Goal: Task Accomplishment & Management: Manage account settings

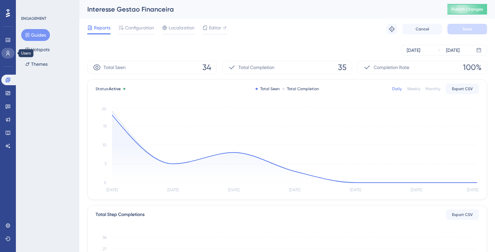
click at [6, 55] on icon at bounding box center [7, 53] width 5 height 5
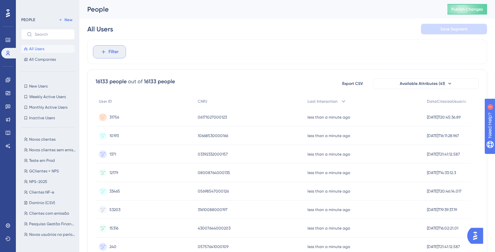
click at [104, 51] on icon at bounding box center [104, 52] width 6 height 6
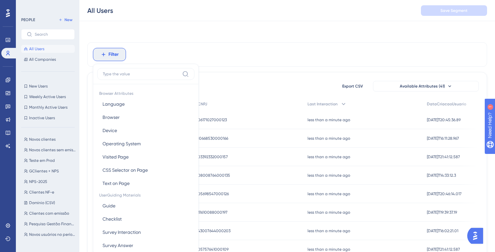
scroll to position [31, 0]
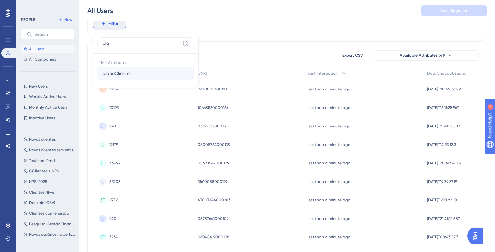
type input "pla"
click at [153, 73] on button "planoCliente planoCliente" at bounding box center [145, 73] width 97 height 13
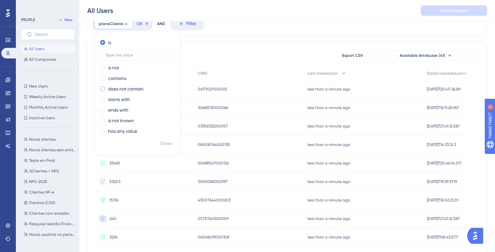
click at [118, 87] on label "does not contain" at bounding box center [125, 89] width 35 height 8
type input "Gest"
click at [113, 63] on label "contains" at bounding box center [117, 64] width 18 height 8
click at [124, 79] on label "Gest" at bounding box center [136, 76] width 73 height 12
click at [124, 79] on input "Gest" at bounding box center [137, 76] width 62 height 5
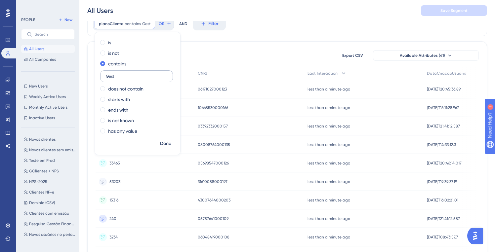
click at [124, 79] on label "Gest" at bounding box center [136, 76] width 73 height 12
click at [124, 79] on input "Gest" at bounding box center [137, 76] width 62 height 5
type input "Gestão Financeira"
click at [168, 146] on span "Done" at bounding box center [165, 144] width 11 height 8
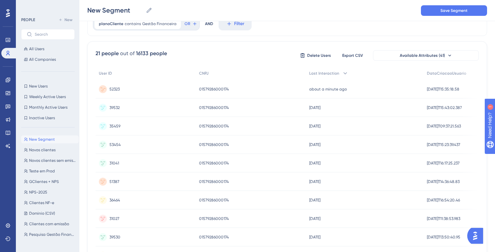
click at [113, 87] on span "52323" at bounding box center [114, 89] width 10 height 5
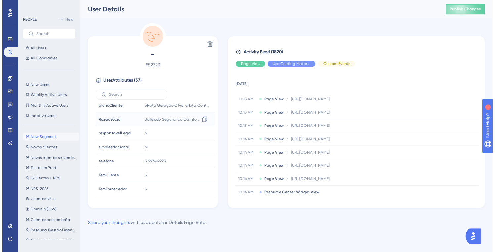
scroll to position [295, 0]
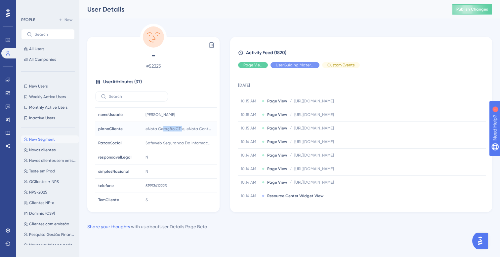
drag, startPoint x: 162, startPoint y: 127, endPoint x: 179, endPoint y: 130, distance: 17.9
click at [180, 130] on span "eNota Geração CT-e, eNota Controle de Estoque, Adicional | eNota E (Envio), eNo…" at bounding box center [179, 128] width 66 height 5
click at [207, 128] on icon at bounding box center [206, 129] width 5 height 6
click at [7, 54] on icon at bounding box center [7, 53] width 5 height 5
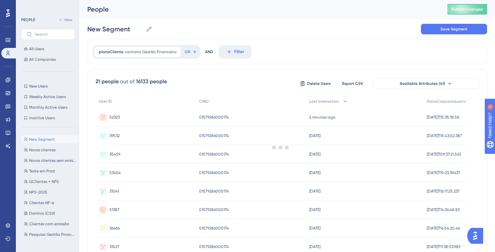
click at [131, 53] on div at bounding box center [280, 147] width 429 height 205
click at [146, 54] on span "Gestão Financeira" at bounding box center [159, 51] width 34 height 5
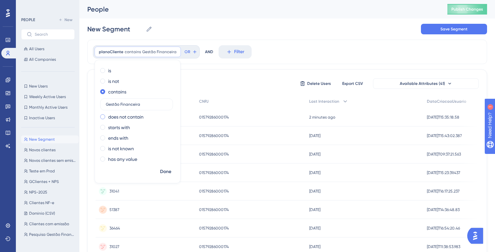
click at [121, 118] on label "does not contain" at bounding box center [125, 117] width 35 height 8
click at [141, 115] on input "Gestão Financeira" at bounding box center [137, 115] width 62 height 5
click at [141, 114] on input "Gestão Financeira" at bounding box center [137, 115] width 62 height 5
click at [169, 173] on span "Done" at bounding box center [165, 172] width 11 height 8
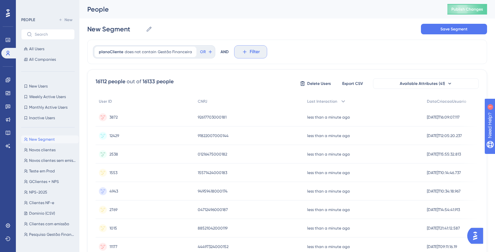
click at [236, 54] on button "Filter" at bounding box center [250, 51] width 33 height 13
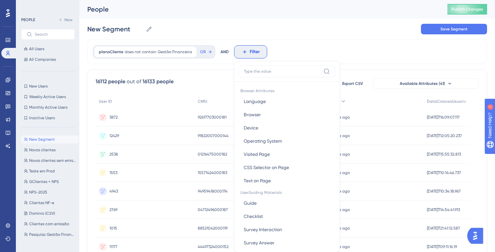
scroll to position [31, 0]
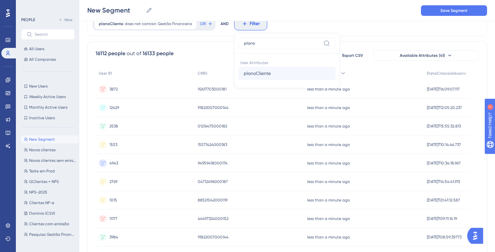
type input "plano"
click at [263, 75] on span "planoCliente" at bounding box center [257, 73] width 27 height 8
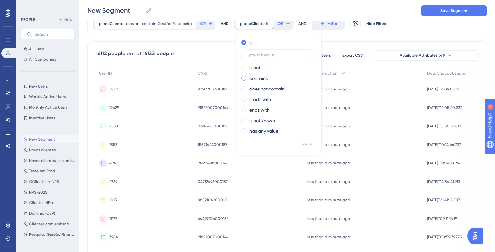
click at [253, 78] on label "contains" at bounding box center [258, 78] width 18 height 8
type input "Pós"
click at [288, 24] on icon at bounding box center [289, 23] width 2 height 2
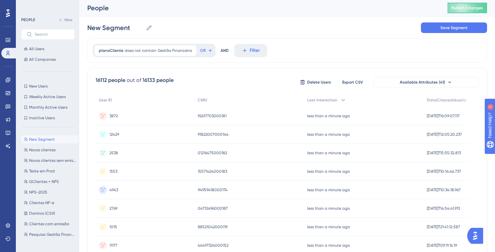
scroll to position [0, 0]
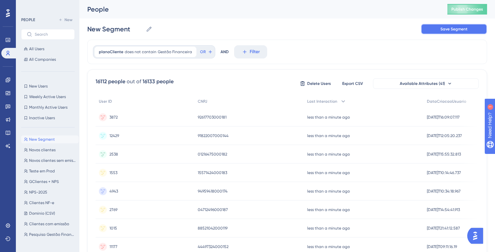
click at [429, 27] on button "Save Segment" at bounding box center [454, 29] width 66 height 11
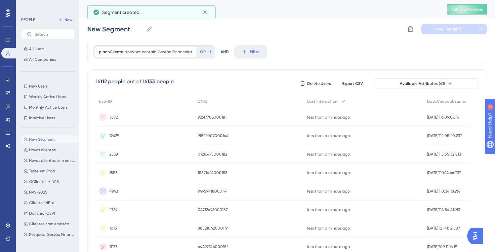
click at [146, 29] on icon at bounding box center [149, 29] width 7 height 7
click at [143, 29] on input "New Segment" at bounding box center [115, 28] width 56 height 9
click at [139, 28] on input "New Segment" at bounding box center [115, 28] width 56 height 9
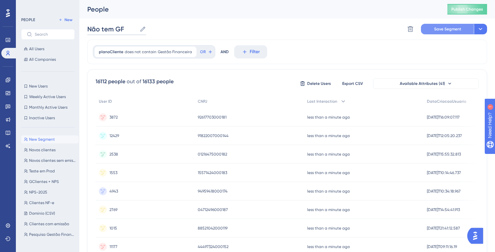
type input "Não tem GF"
click at [438, 27] on span "Save Segment" at bounding box center [447, 28] width 27 height 5
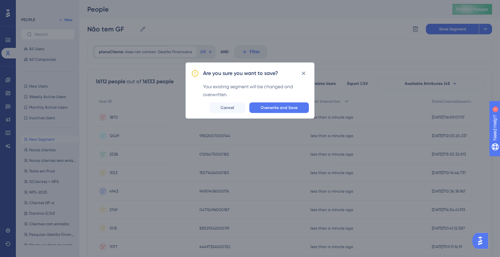
click at [276, 113] on div "Are you sure you want to save? Your existing segment will be changed and overwr…" at bounding box center [250, 91] width 129 height 56
click at [277, 108] on span "Overwrite and Save" at bounding box center [279, 107] width 37 height 5
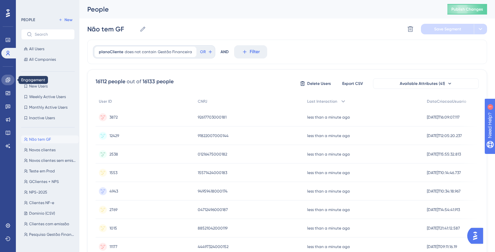
click at [8, 82] on icon at bounding box center [8, 80] width 4 height 4
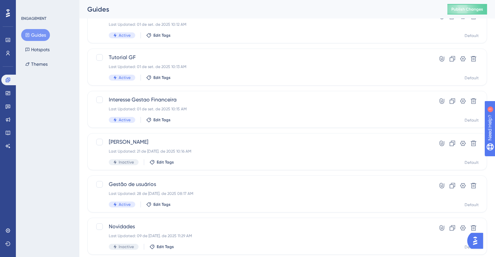
scroll to position [185, 0]
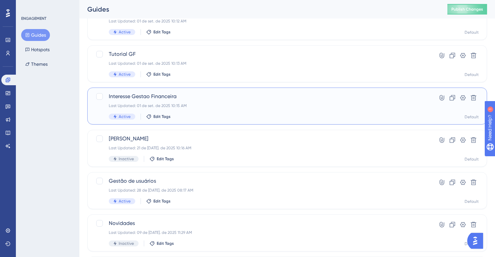
click at [187, 105] on div "Last Updated: 01 de set. de 2025 10:15 AM" at bounding box center [261, 105] width 304 height 5
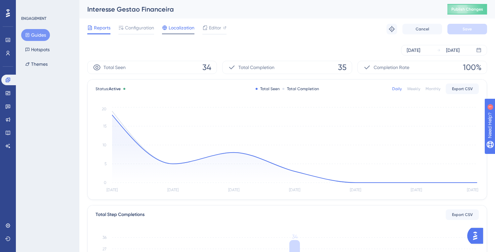
click at [174, 28] on span "Localization" at bounding box center [182, 28] width 26 height 8
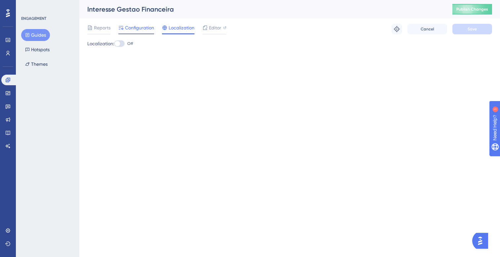
click at [139, 29] on span "Configuration" at bounding box center [139, 28] width 29 height 8
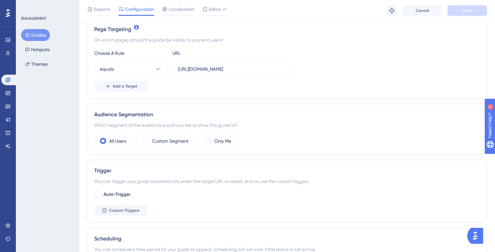
scroll to position [163, 0]
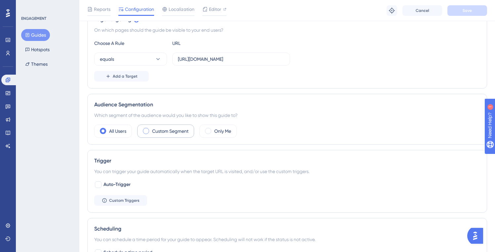
click at [177, 125] on div "Custom Segment" at bounding box center [165, 131] width 57 height 13
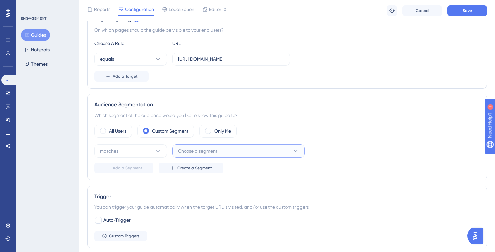
click at [192, 148] on span "Choose a segment" at bounding box center [197, 151] width 39 height 8
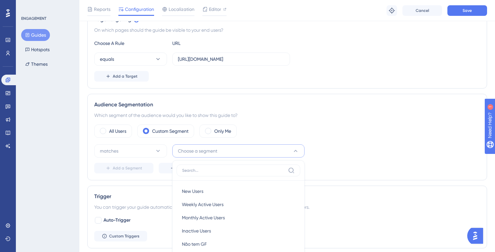
scroll to position [262, 0]
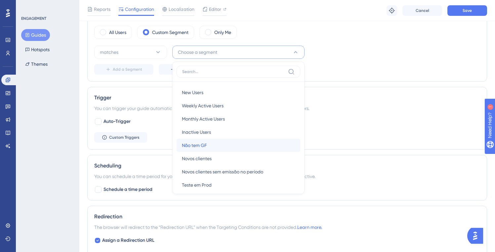
click at [211, 143] on div "Não tem GF Não tem GF" at bounding box center [238, 145] width 113 height 13
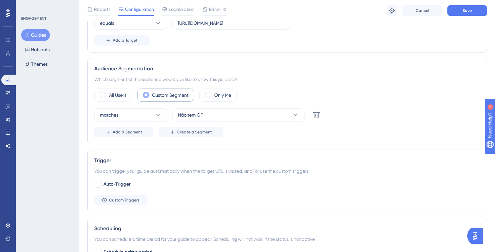
scroll to position [193, 0]
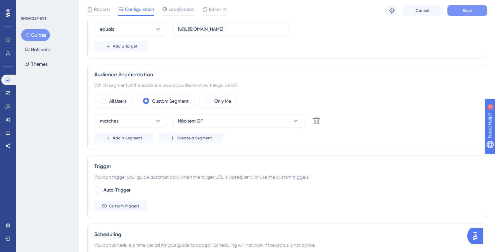
click at [466, 9] on span "Save" at bounding box center [467, 10] width 9 height 5
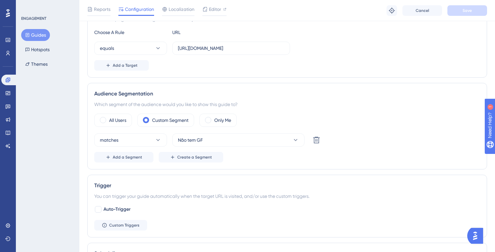
scroll to position [163, 0]
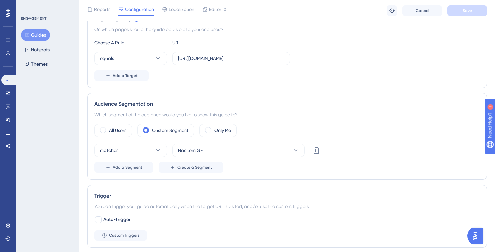
click at [39, 36] on button "Guides" at bounding box center [35, 35] width 29 height 12
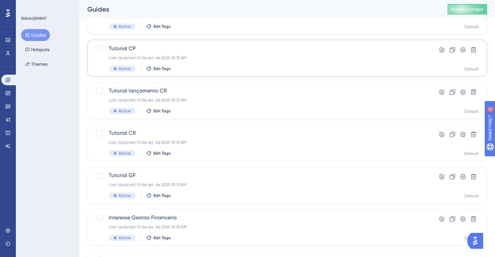
scroll to position [127, 0]
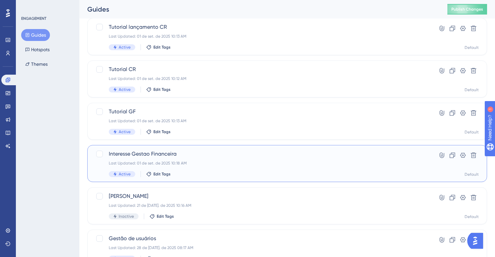
click at [201, 157] on span "Interesse Gestao Financeira" at bounding box center [261, 154] width 304 height 8
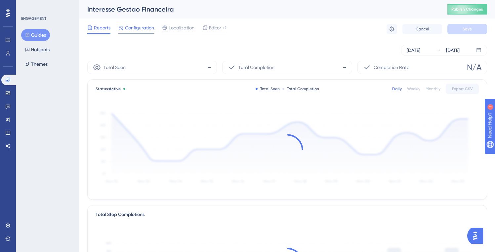
click at [146, 29] on span "Configuration" at bounding box center [139, 28] width 29 height 8
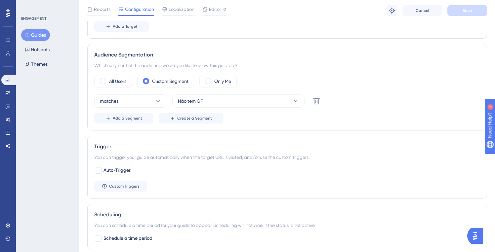
scroll to position [214, 0]
click at [124, 169] on span "Auto-Trigger" at bounding box center [117, 170] width 27 height 8
checkbox input "true"
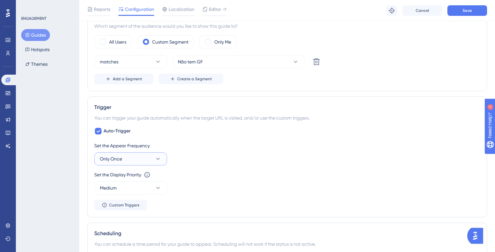
click at [154, 155] on button "Only Once" at bounding box center [130, 158] width 73 height 13
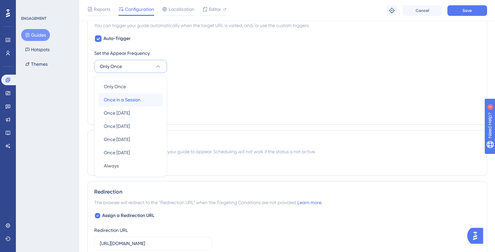
click at [149, 98] on div "Once in a Session Once in a Session" at bounding box center [131, 99] width 54 height 13
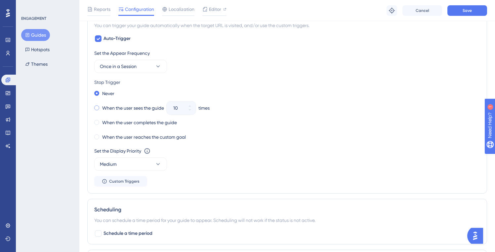
click at [118, 106] on label "When the user sees the guide" at bounding box center [133, 108] width 62 height 8
click at [195, 105] on button "10" at bounding box center [190, 105] width 12 height 7
click at [194, 113] on button "11" at bounding box center [190, 111] width 12 height 7
click at [194, 113] on button "10" at bounding box center [190, 111] width 12 height 7
click at [194, 113] on button "9" at bounding box center [190, 111] width 12 height 7
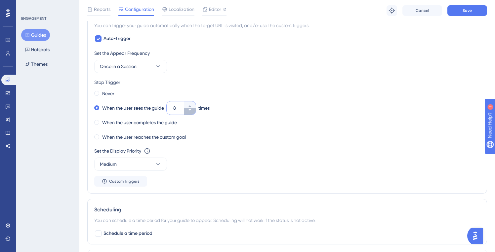
click at [194, 113] on button "8" at bounding box center [190, 111] width 12 height 7
click at [194, 113] on button "7" at bounding box center [190, 111] width 12 height 7
click at [194, 113] on button "6" at bounding box center [190, 111] width 12 height 7
click at [194, 113] on button "5" at bounding box center [190, 111] width 12 height 7
click at [194, 113] on button "4" at bounding box center [190, 111] width 12 height 7
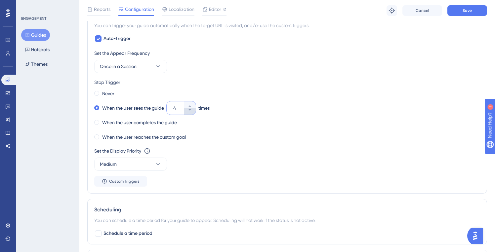
type input "3"
click at [211, 12] on span "Editor" at bounding box center [215, 9] width 12 height 8
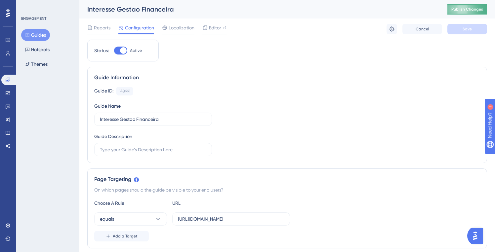
click at [473, 7] on button "Publish Changes" at bounding box center [467, 9] width 40 height 11
